Goal: Task Accomplishment & Management: Manage account settings

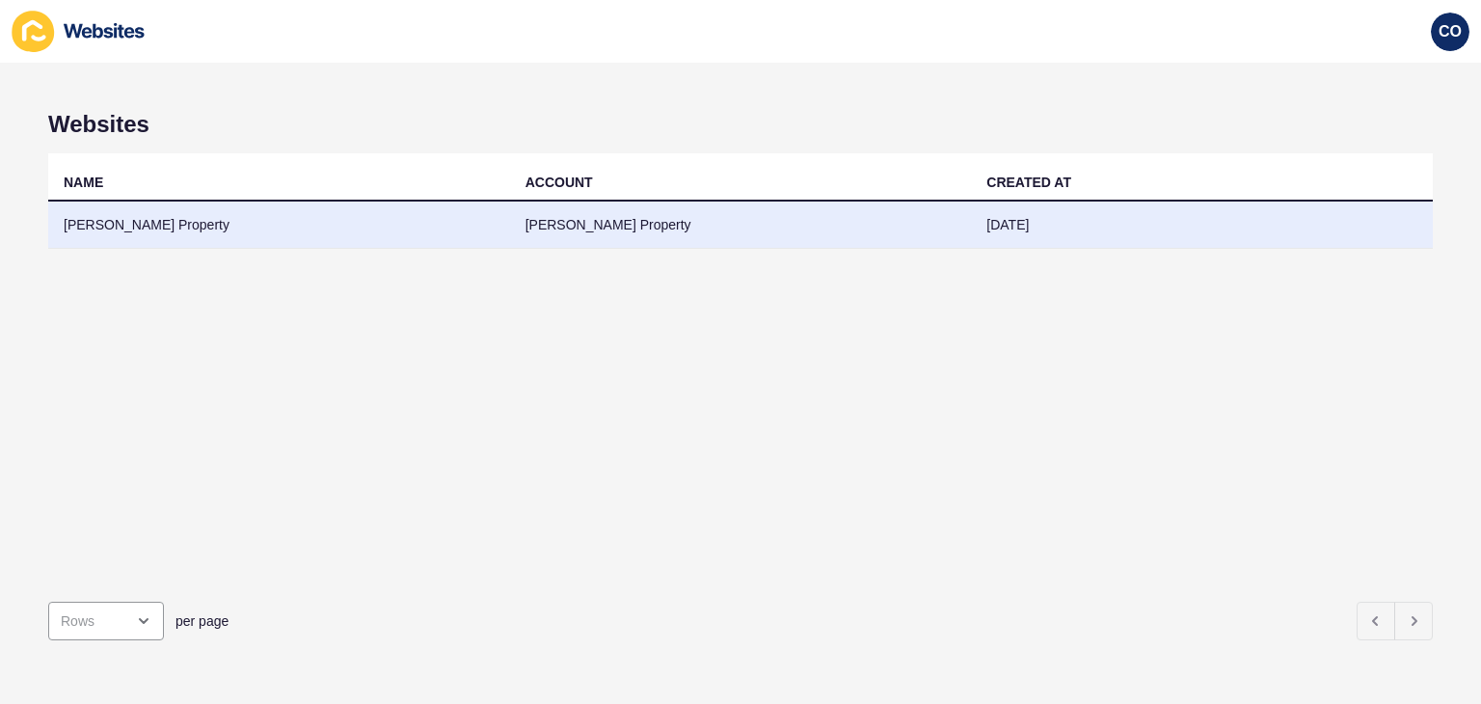
click at [104, 225] on td "[PERSON_NAME] Property" at bounding box center [279, 225] width 462 height 47
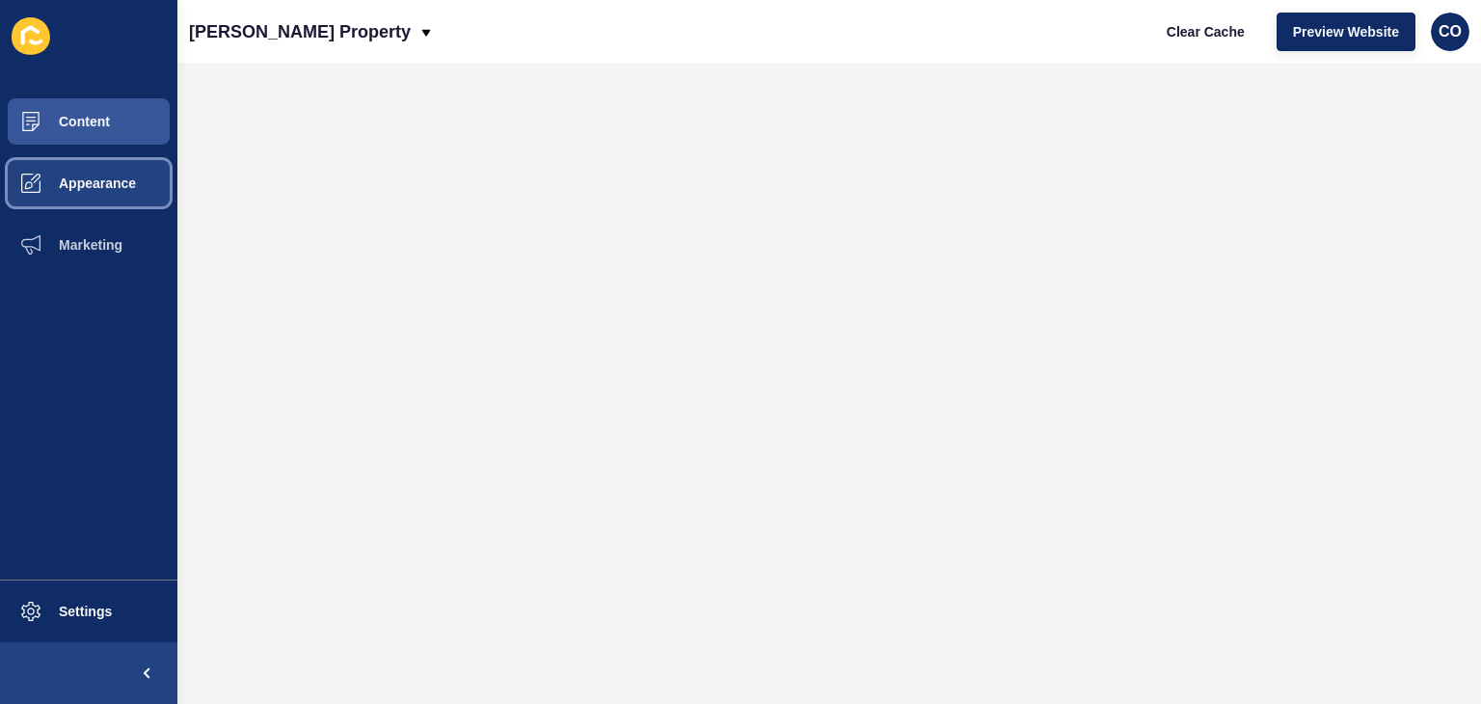
click at [117, 171] on button "Appearance" at bounding box center [88, 183] width 177 height 62
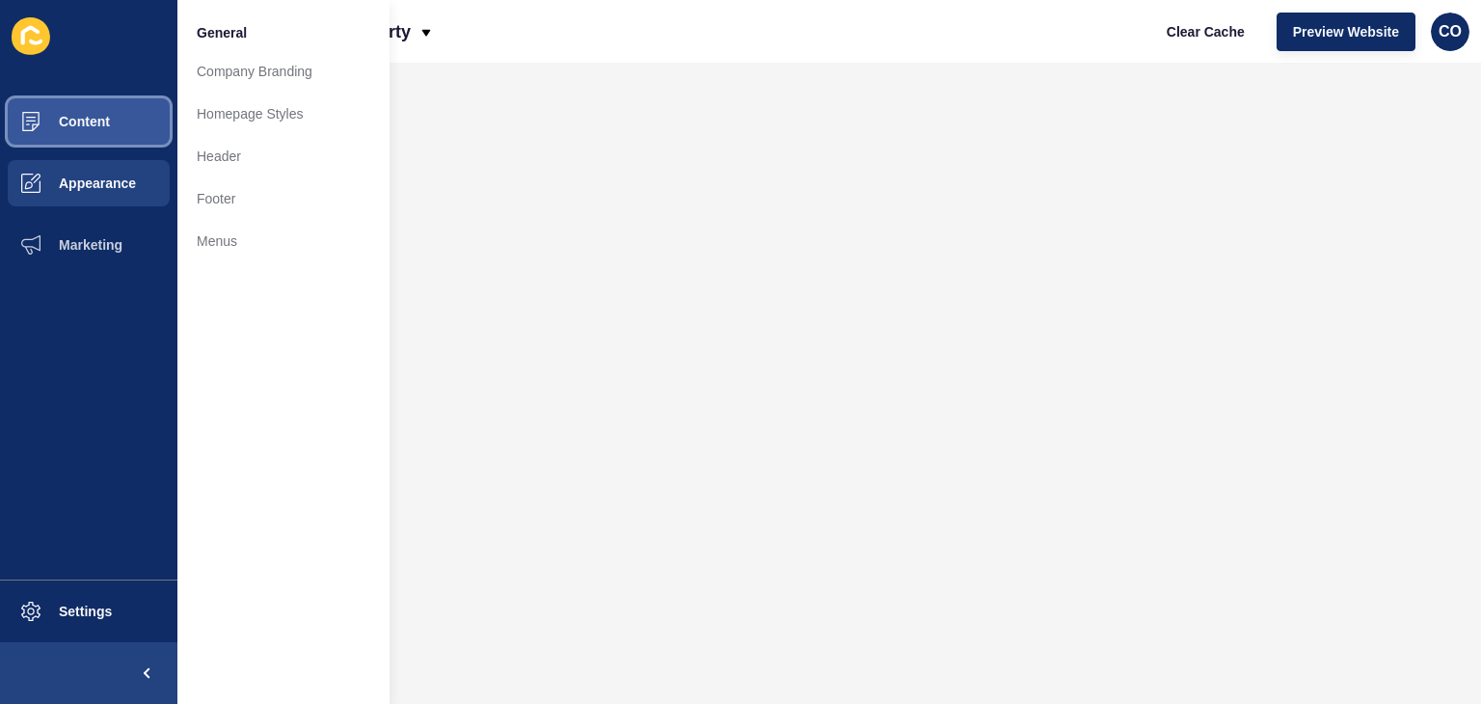
click at [116, 133] on button "Content" at bounding box center [88, 122] width 177 height 62
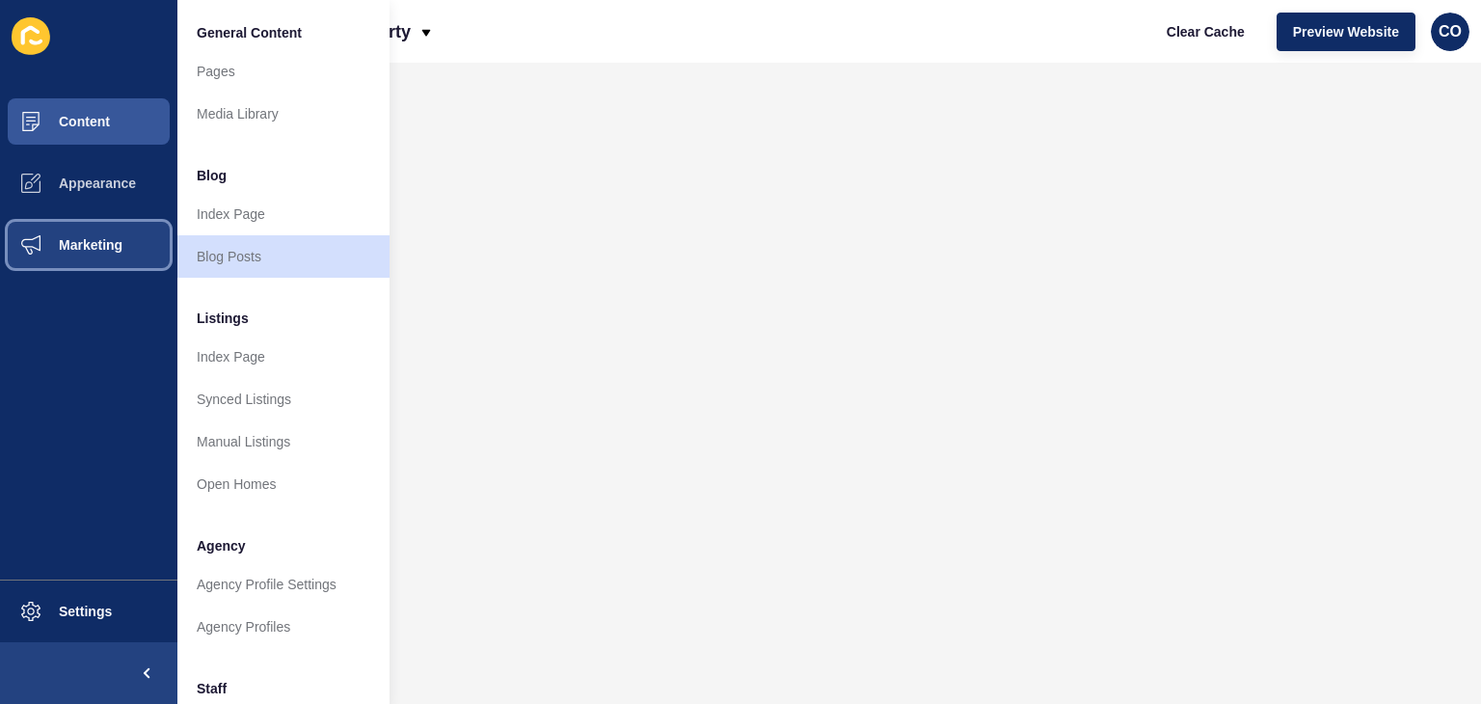
click at [120, 243] on span "Marketing" at bounding box center [59, 244] width 125 height 15
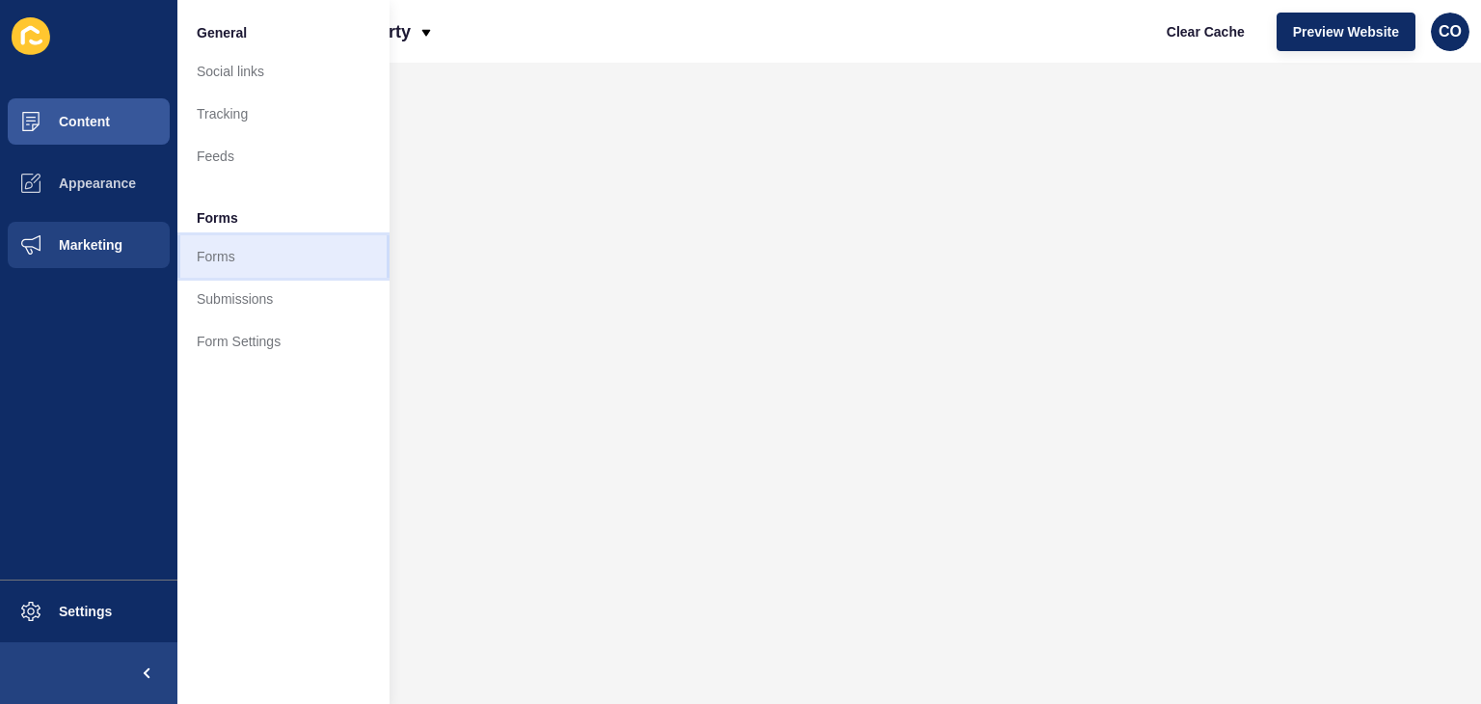
click at [204, 251] on link "Forms" at bounding box center [283, 256] width 212 height 42
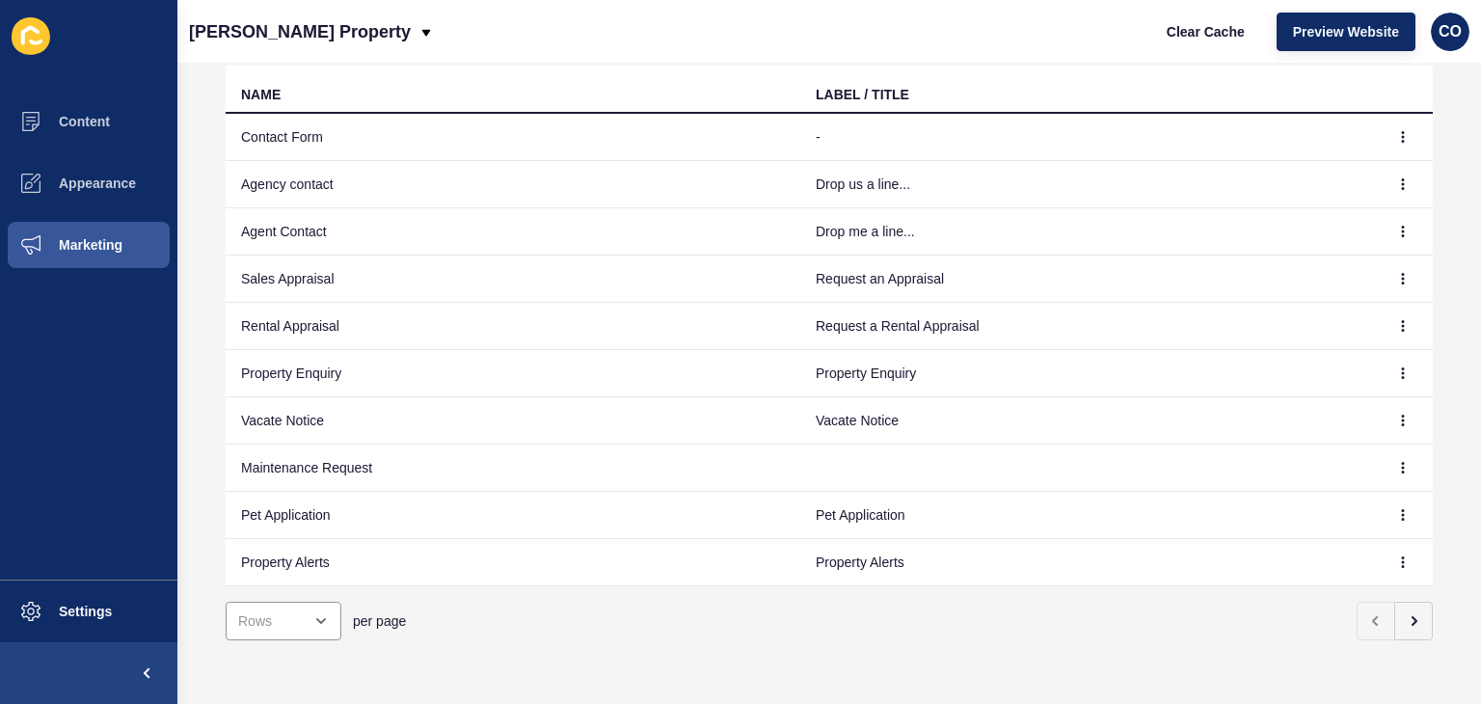
scroll to position [197, 0]
click at [1406, 613] on icon "button" at bounding box center [1413, 620] width 15 height 15
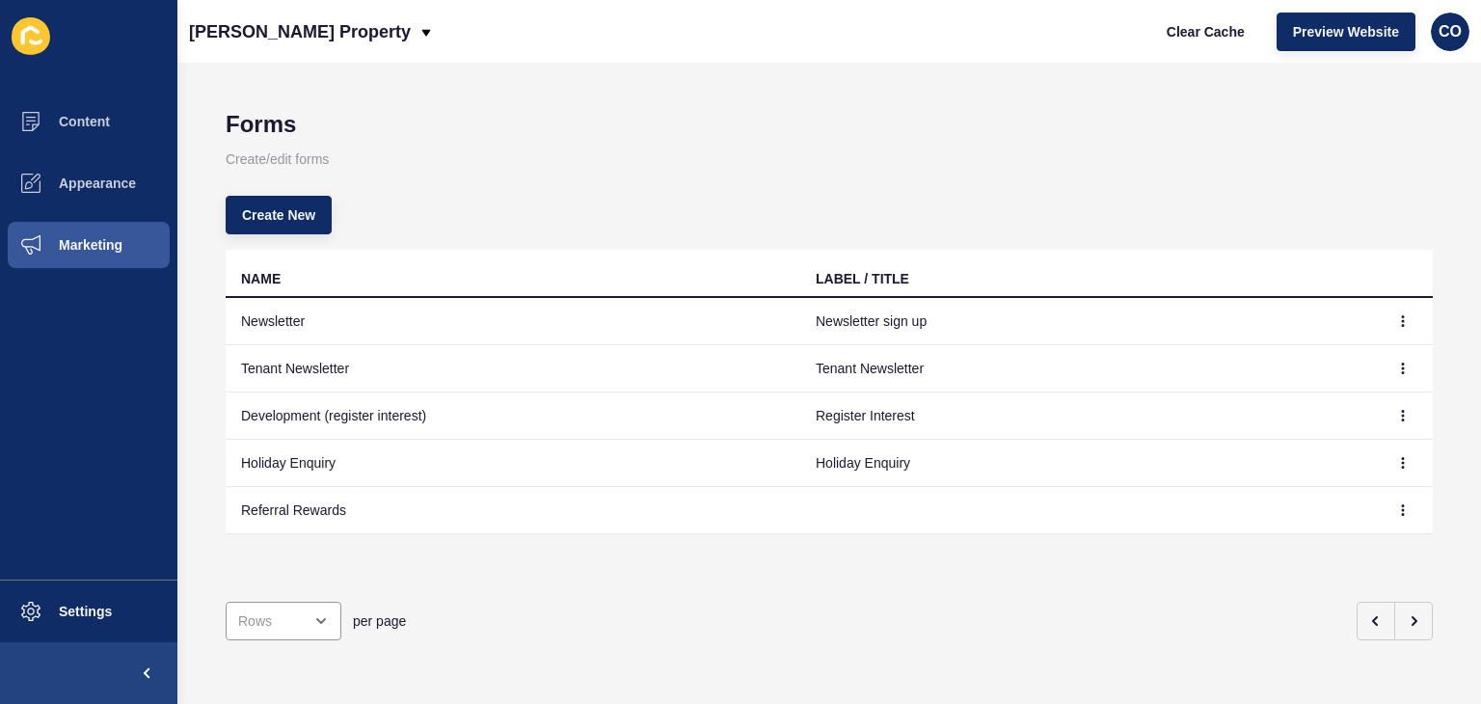
scroll to position [0, 0]
click at [1369, 613] on icon "button" at bounding box center [1376, 620] width 15 height 15
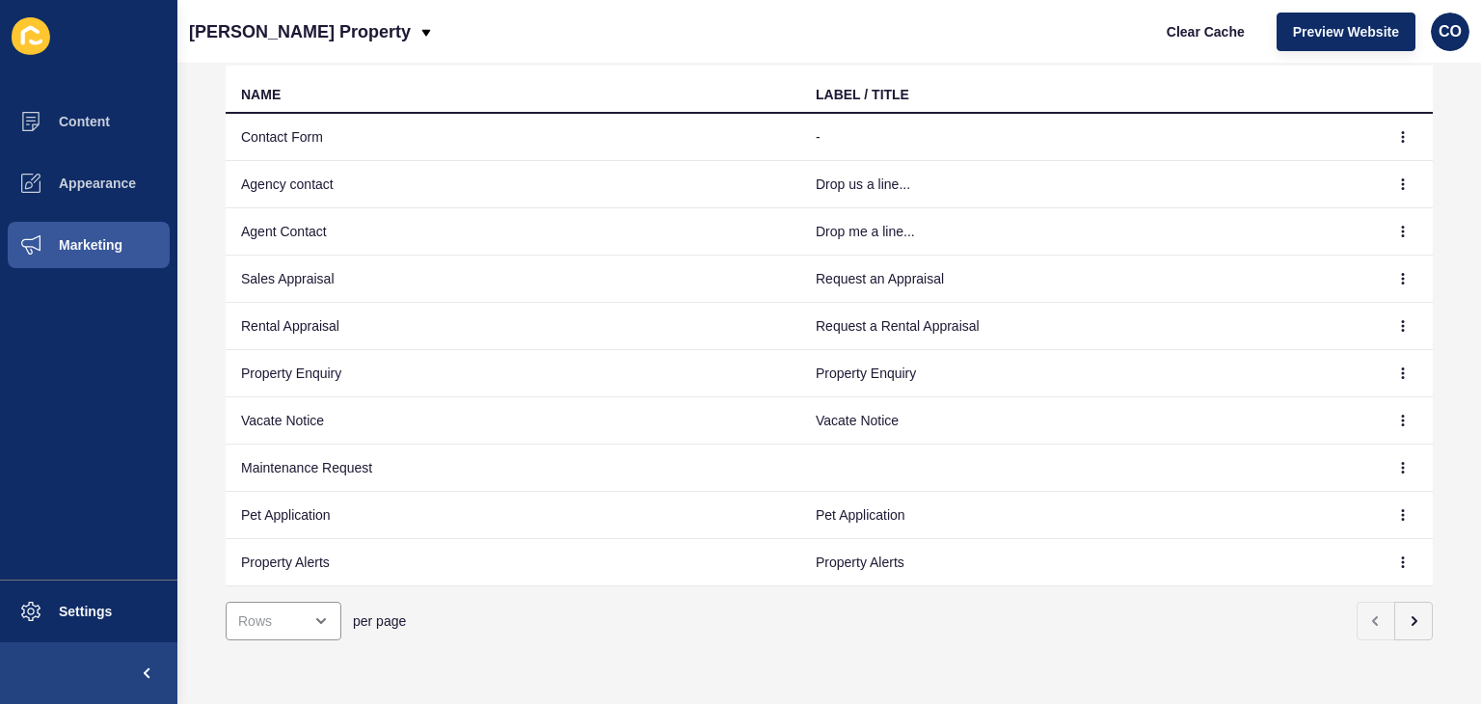
scroll to position [197, 0]
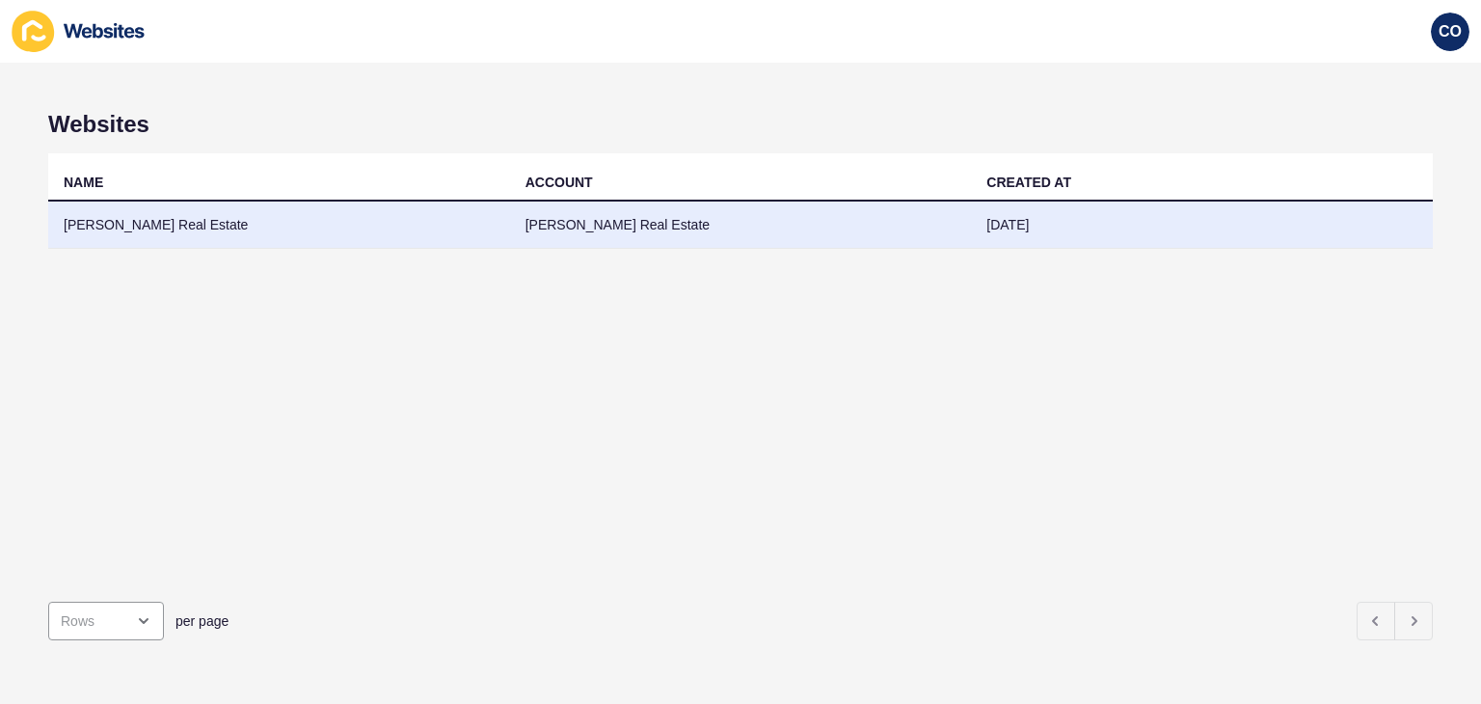
click at [570, 231] on td "[PERSON_NAME] Real Estate" at bounding box center [741, 225] width 462 height 47
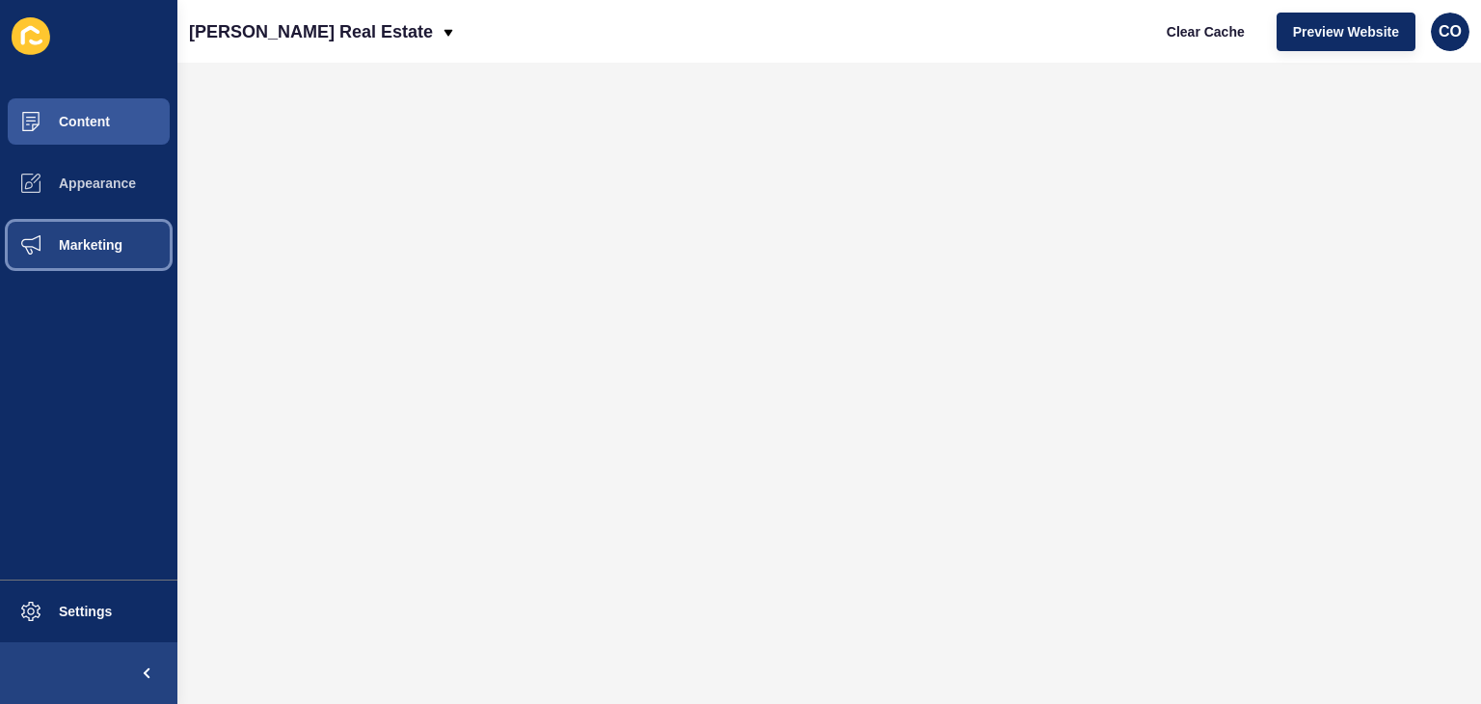
click at [103, 253] on button "Marketing" at bounding box center [88, 245] width 177 height 62
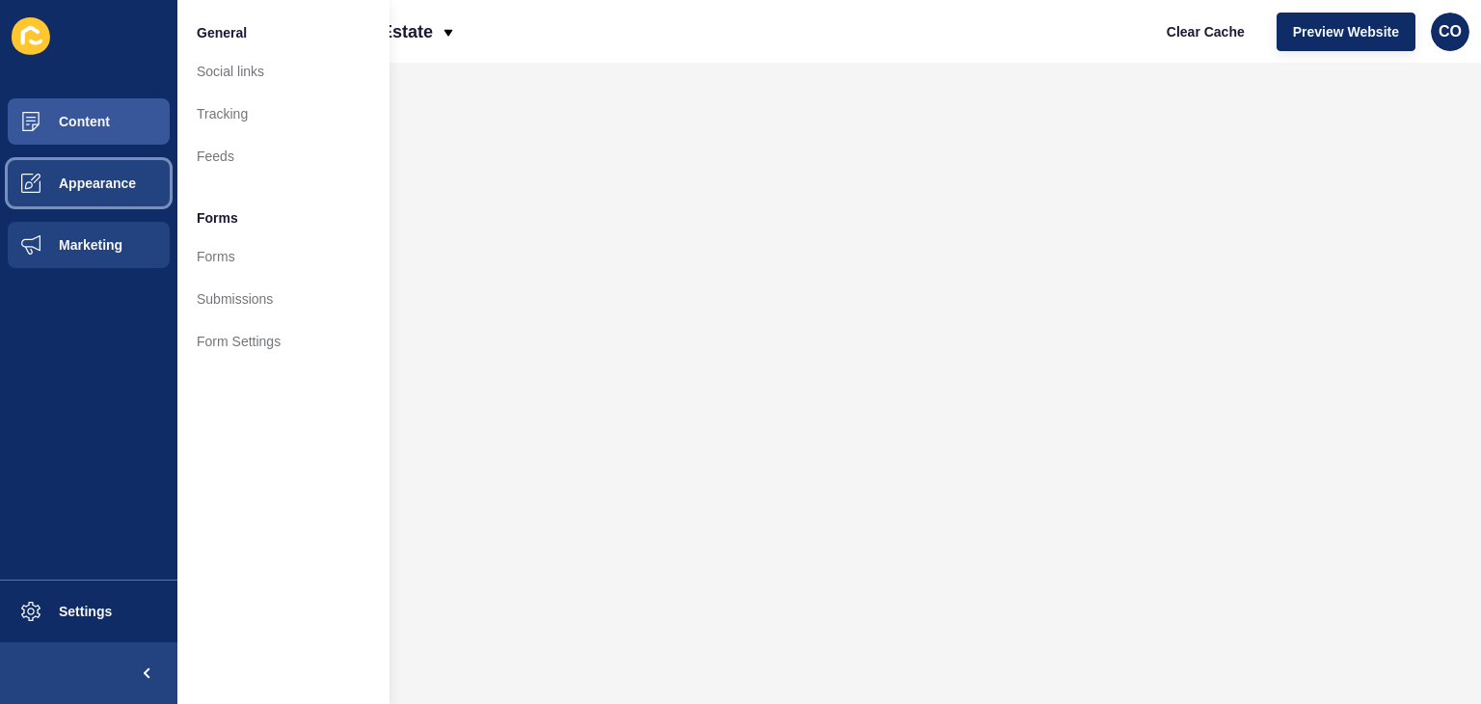
click at [100, 191] on button "Appearance" at bounding box center [88, 183] width 177 height 62
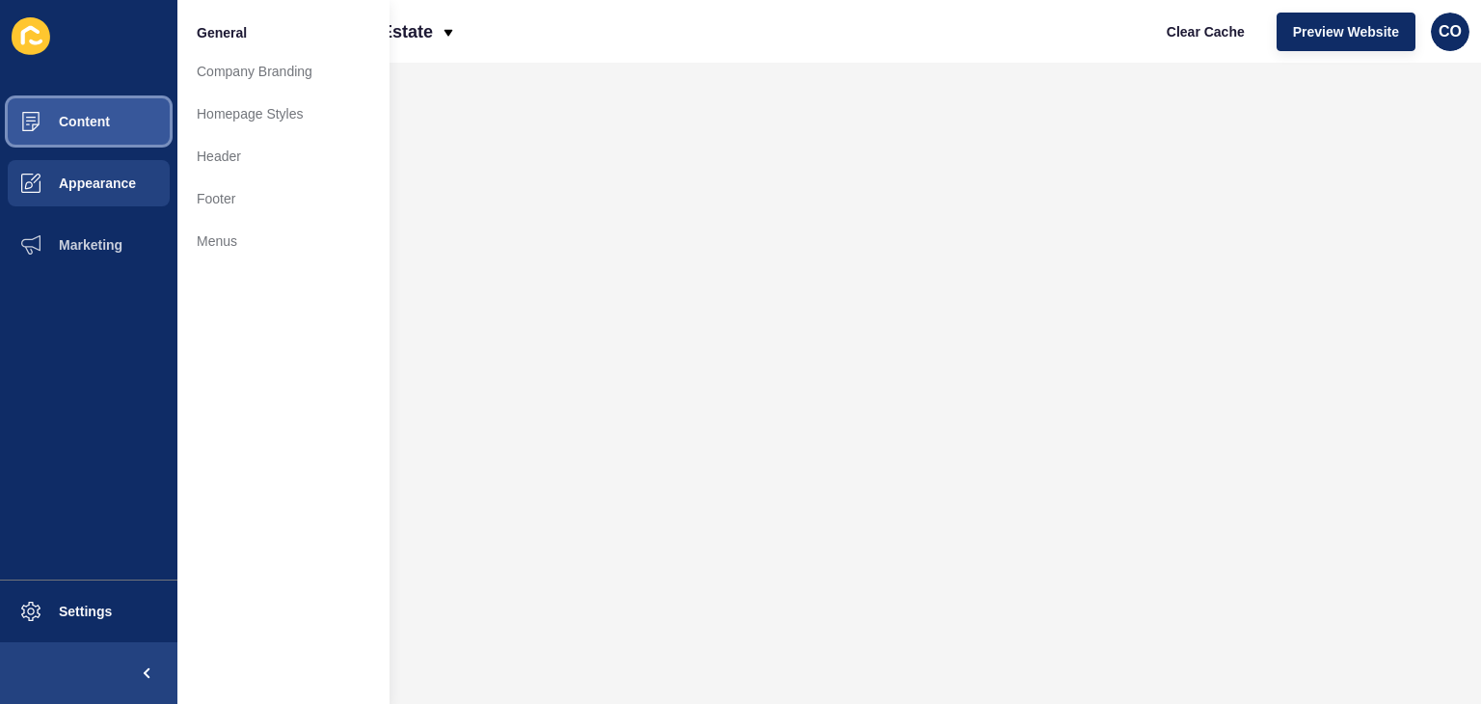
click at [143, 119] on button "Content" at bounding box center [88, 122] width 177 height 62
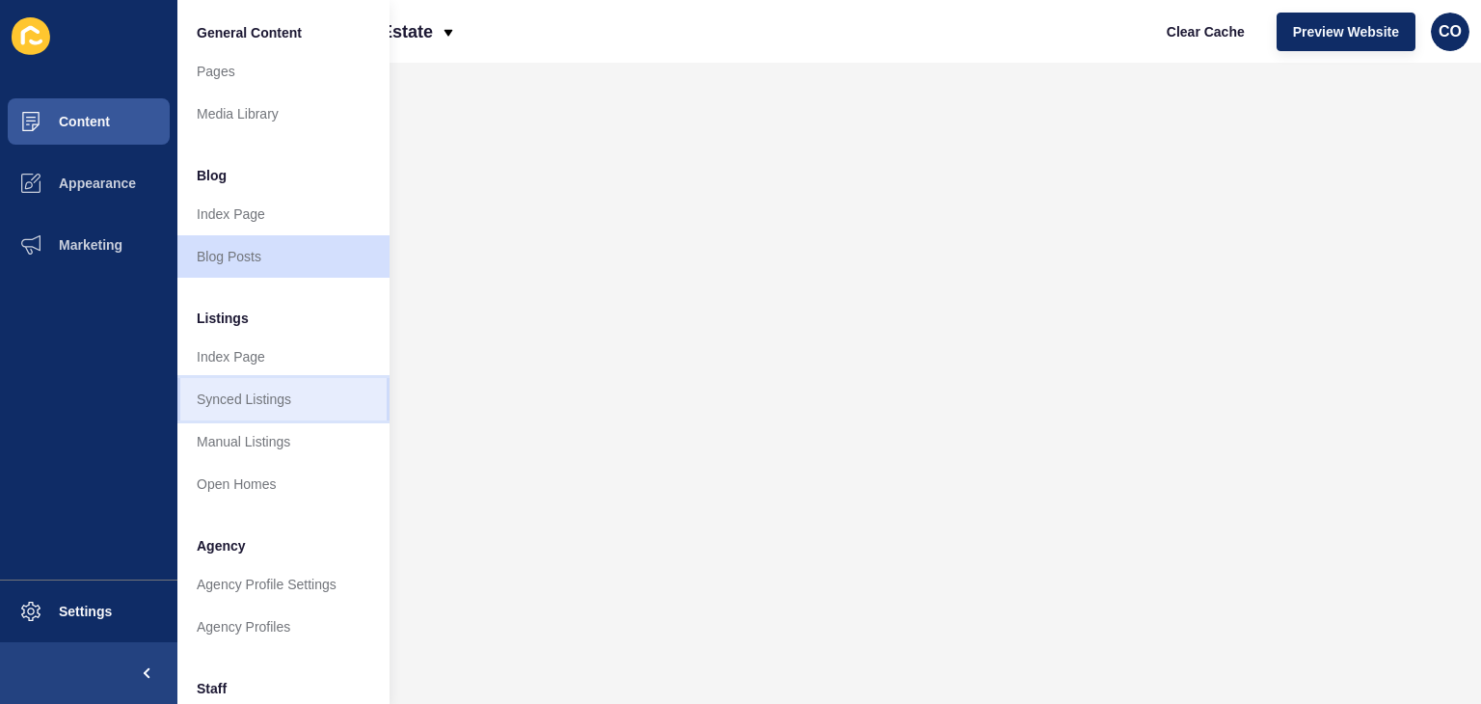
click at [291, 398] on link "Synced Listings" at bounding box center [283, 399] width 212 height 42
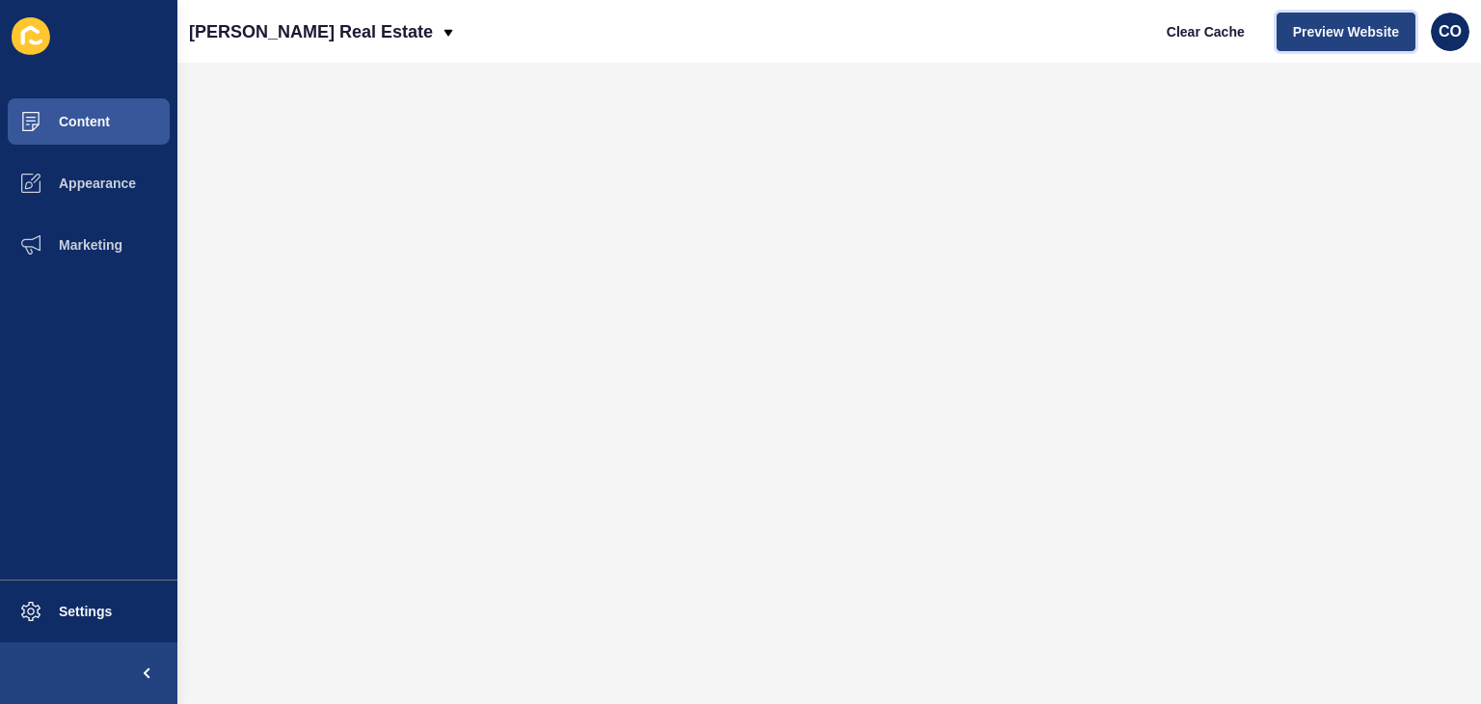
click at [1342, 24] on span "Preview Website" at bounding box center [1346, 31] width 106 height 19
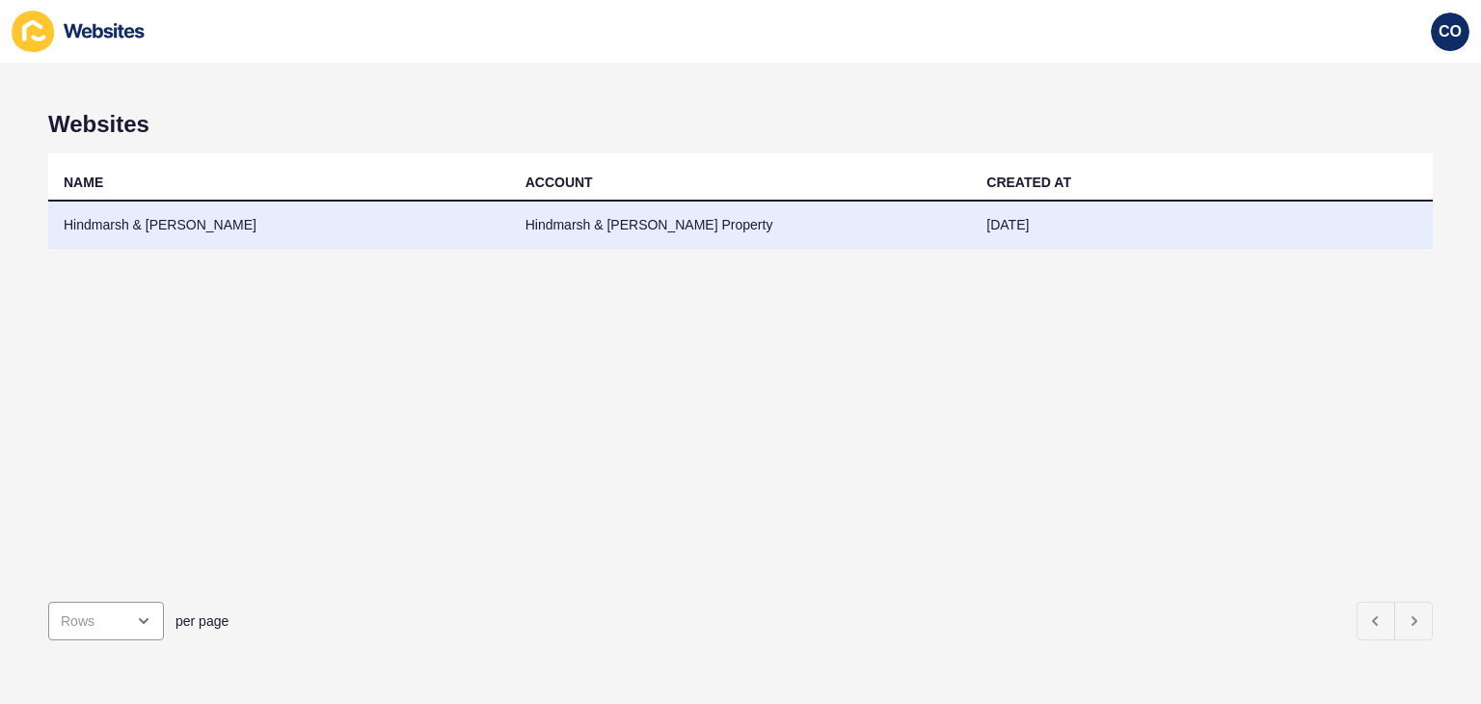
click at [118, 217] on td "Hindmarsh & Walsh" at bounding box center [279, 225] width 462 height 47
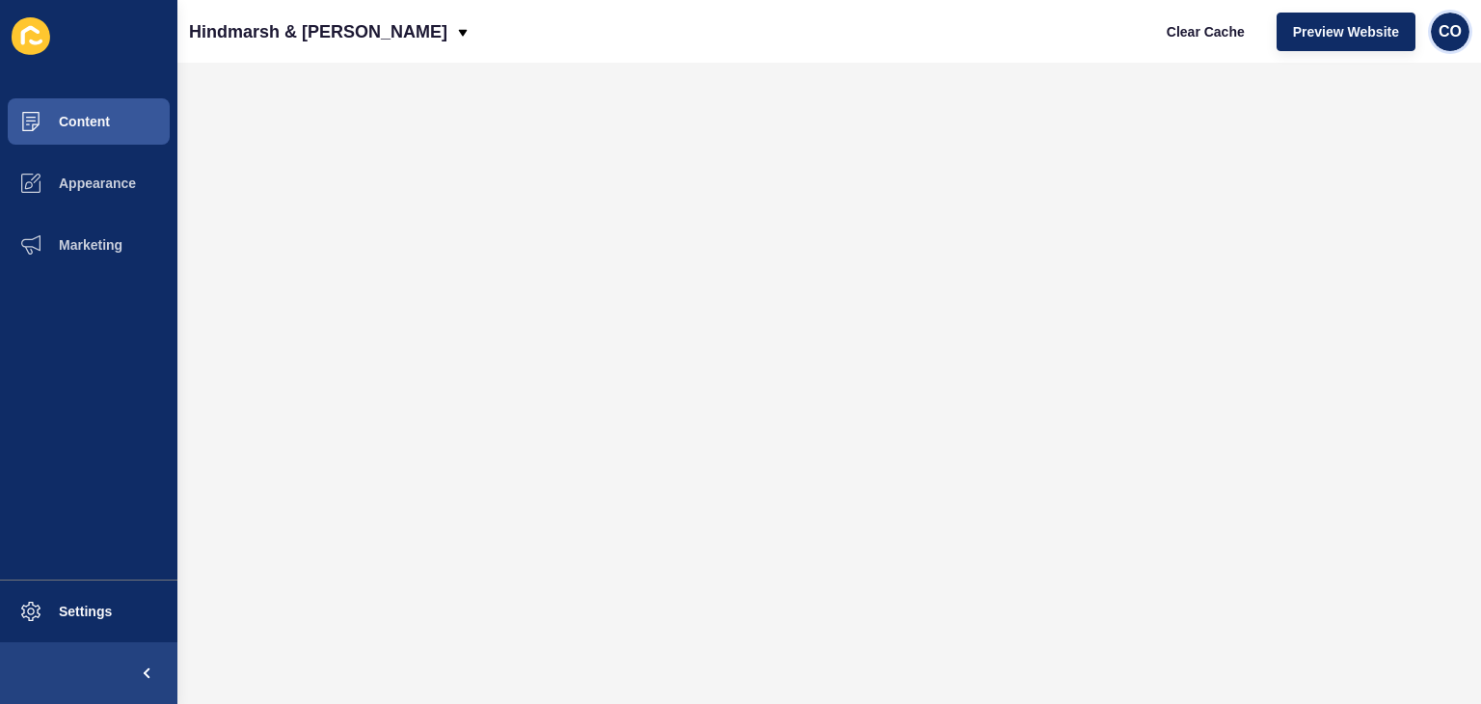
click at [1456, 43] on div "CO" at bounding box center [1450, 32] width 39 height 39
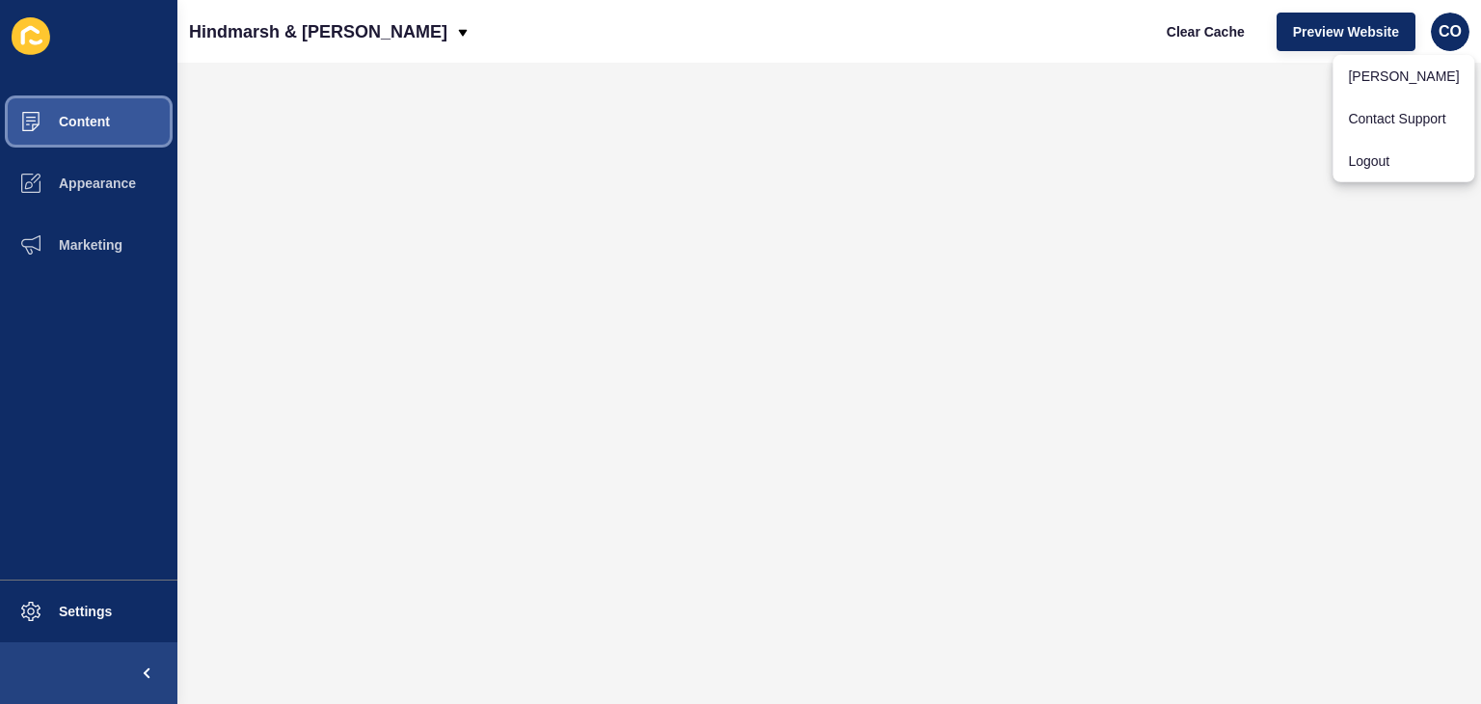
click at [72, 118] on span "Content" at bounding box center [53, 121] width 113 height 15
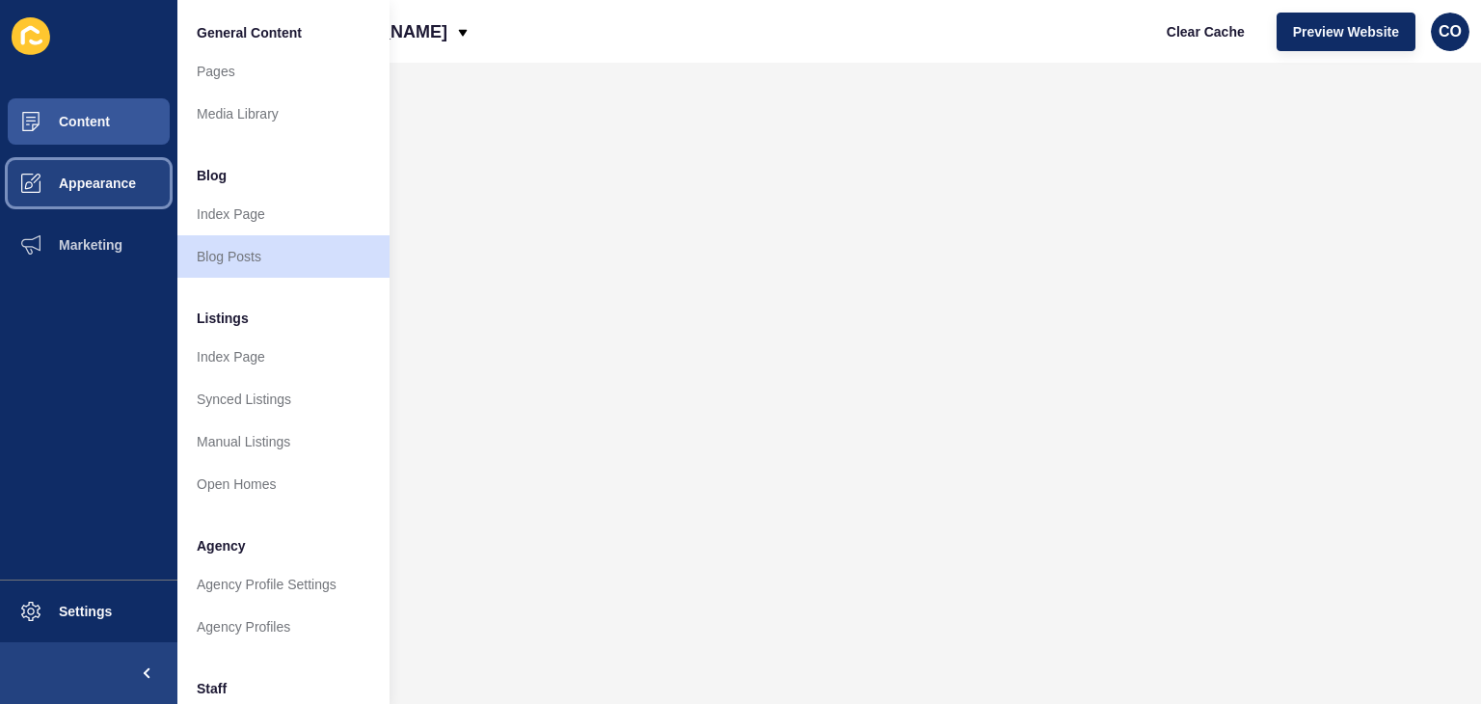
click at [120, 191] on button "Appearance" at bounding box center [88, 183] width 177 height 62
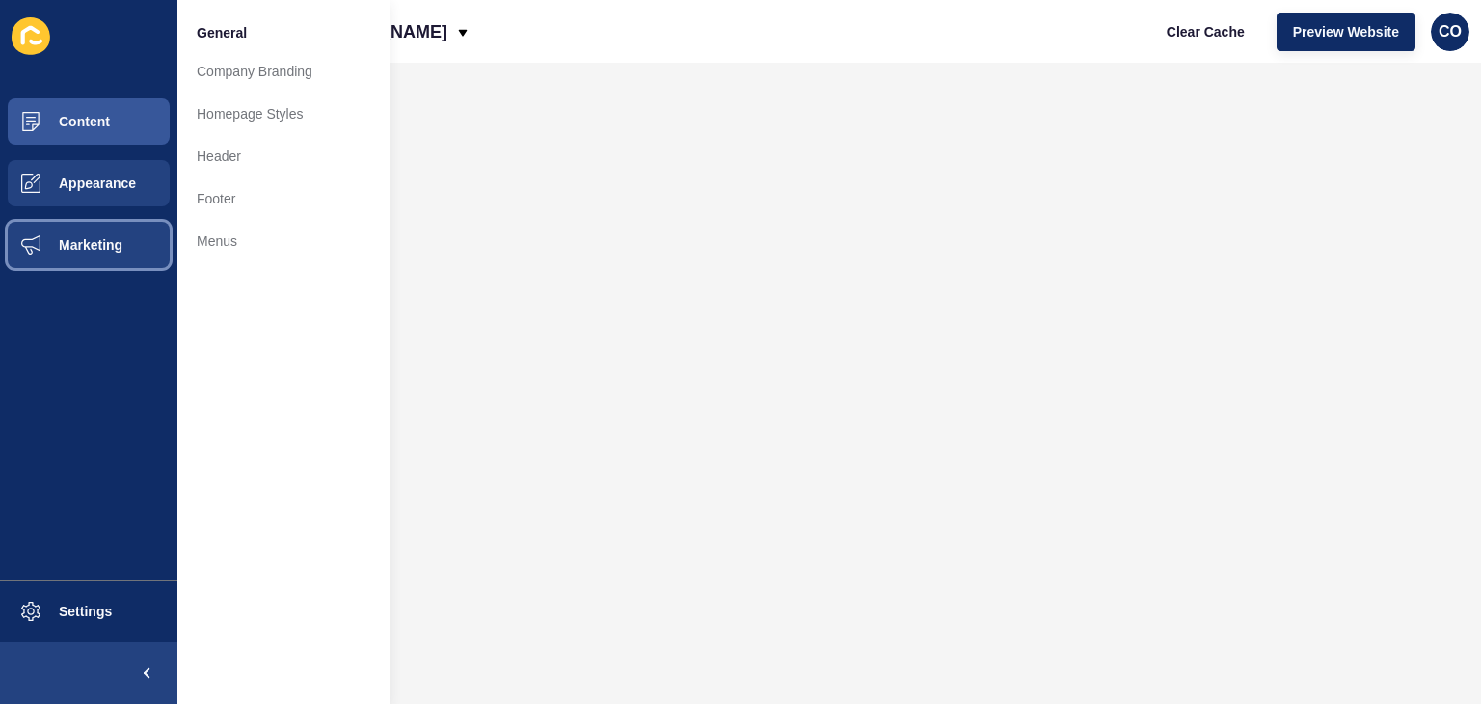
click at [97, 246] on span "Marketing" at bounding box center [59, 244] width 125 height 15
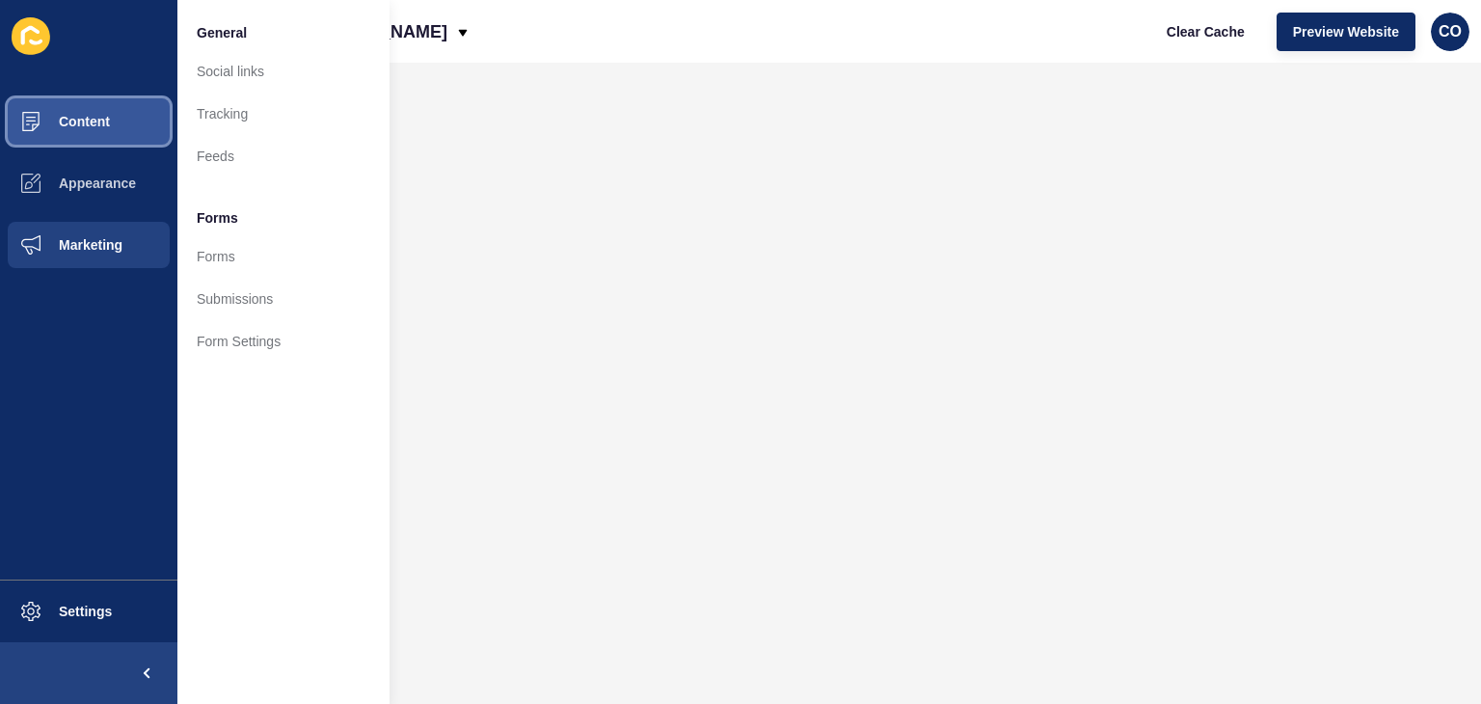
click at [120, 120] on button "Content" at bounding box center [88, 122] width 177 height 62
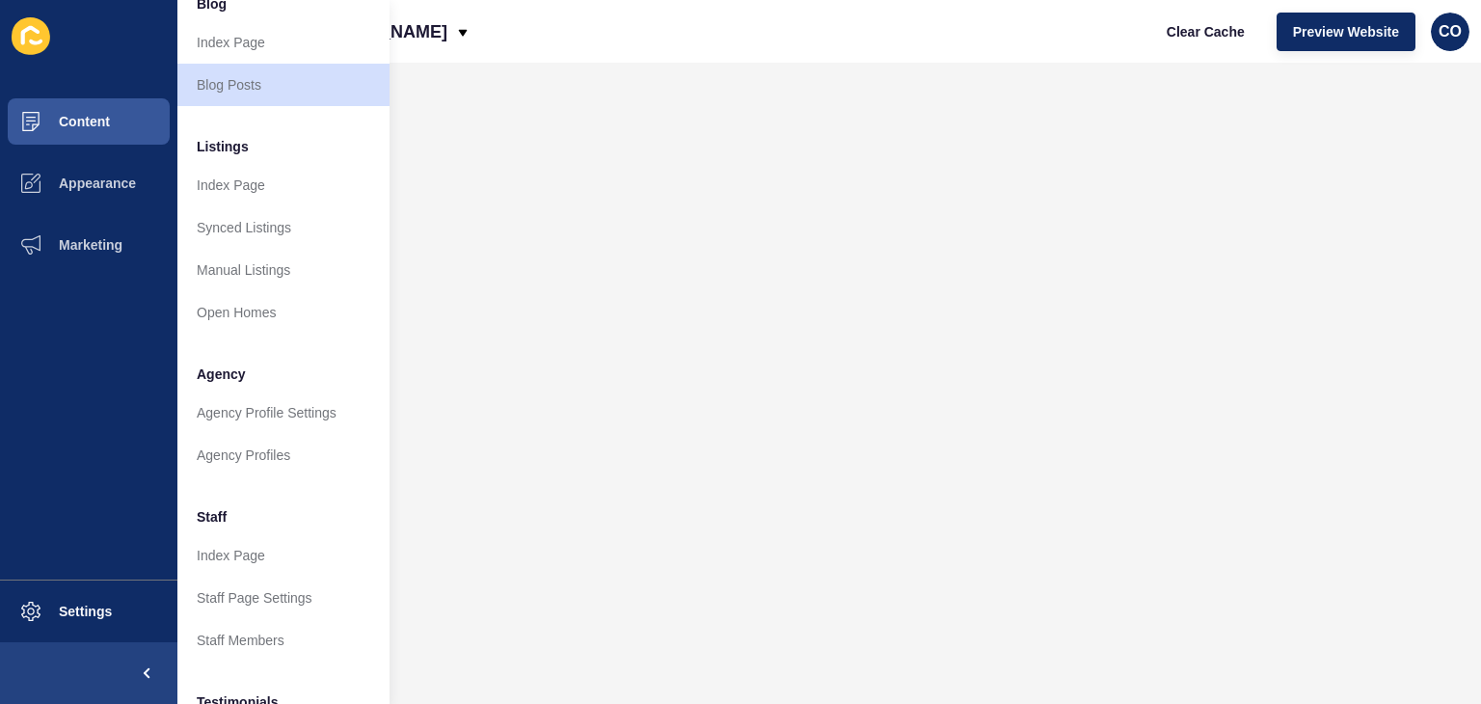
scroll to position [289, 0]
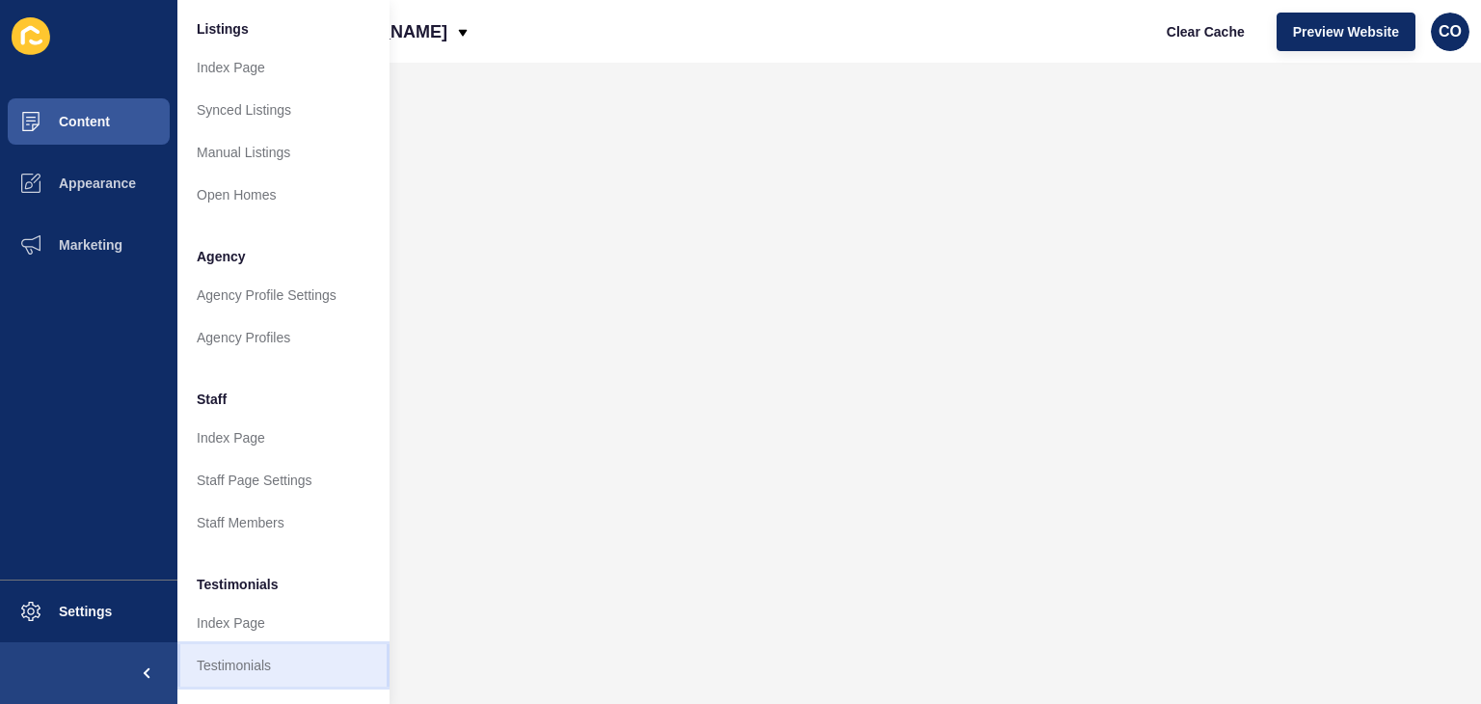
click at [289, 665] on link "Testimonials" at bounding box center [283, 665] width 212 height 42
